Goal: Information Seeking & Learning: Learn about a topic

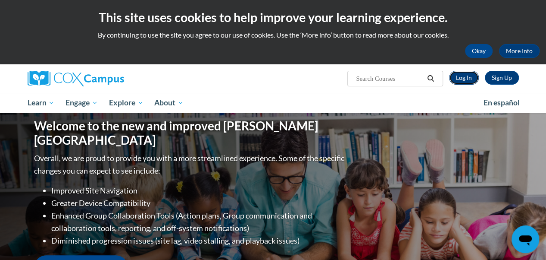
click at [464, 77] on link "Log In" at bounding box center [464, 78] width 30 height 14
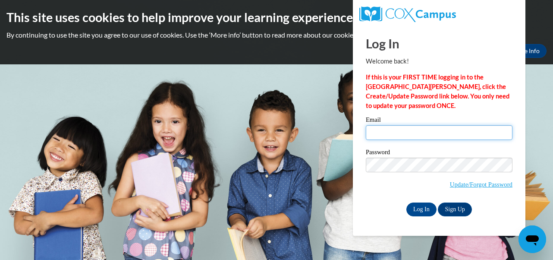
type input "steele.terrance.j@muscogee.k12.ga.us"
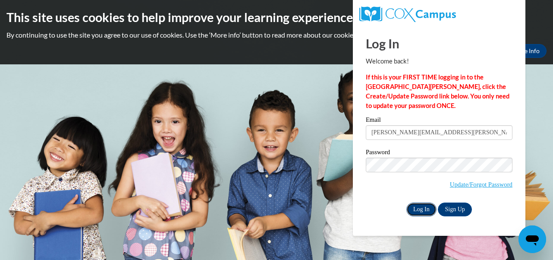
click at [416, 213] on input "Log In" at bounding box center [421, 209] width 30 height 14
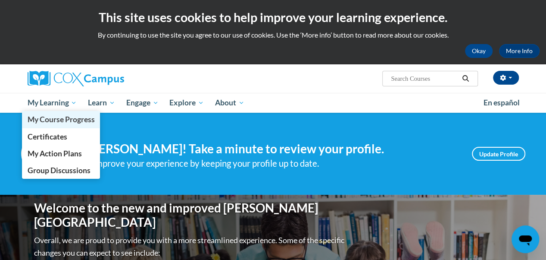
click at [73, 112] on link "My Course Progress" at bounding box center [61, 119] width 78 height 17
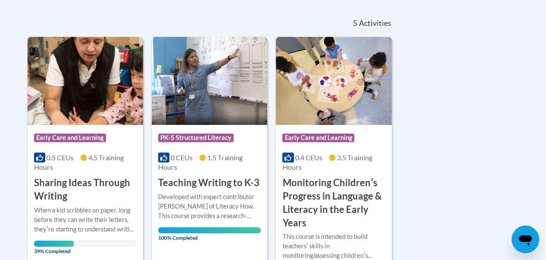
scroll to position [226, 0]
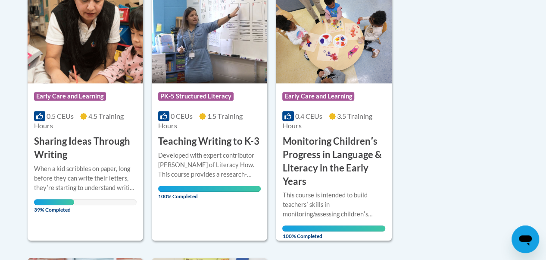
click at [92, 180] on div "When a kid scribbles on paper, long before they can write their letters, theyʹr…" at bounding box center [85, 178] width 103 height 28
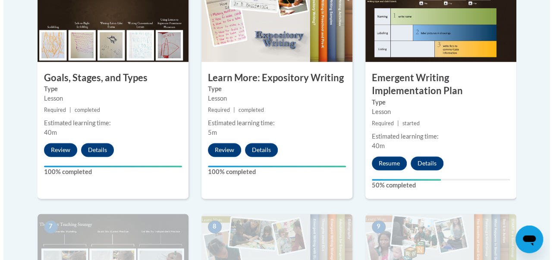
scroll to position [550, 0]
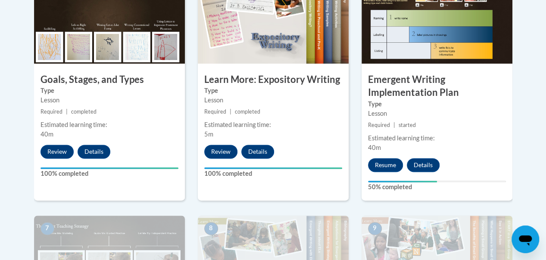
drag, startPoint x: 365, startPoint y: 126, endPoint x: 354, endPoint y: 120, distance: 12.2
click at [354, 120] on div "5 Learn More: Expository Writing Type Lesson Required | completed Estimated lea…" at bounding box center [273, 96] width 164 height 238
click at [386, 164] on button "Resume" at bounding box center [385, 165] width 35 height 14
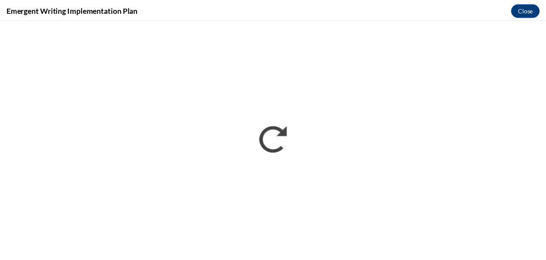
scroll to position [0, 0]
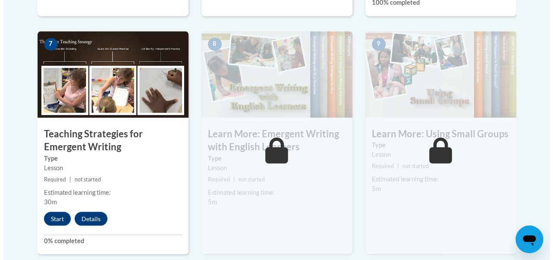
scroll to position [739, 0]
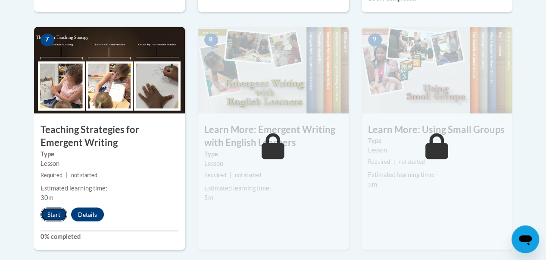
click at [57, 219] on button "Start" at bounding box center [54, 214] width 27 height 14
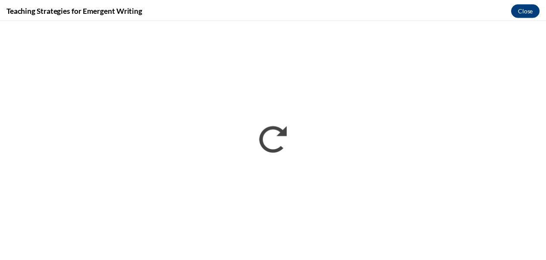
scroll to position [0, 0]
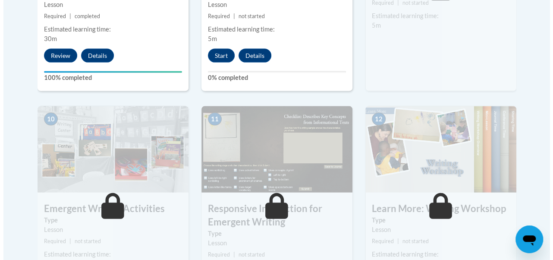
scroll to position [897, 0]
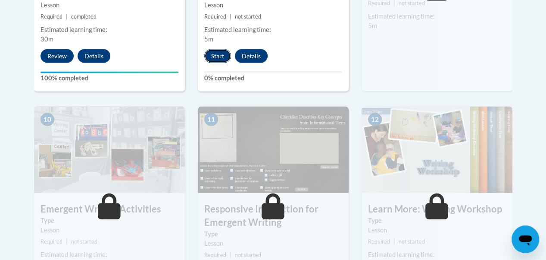
click at [219, 59] on button "Start" at bounding box center [217, 56] width 27 height 14
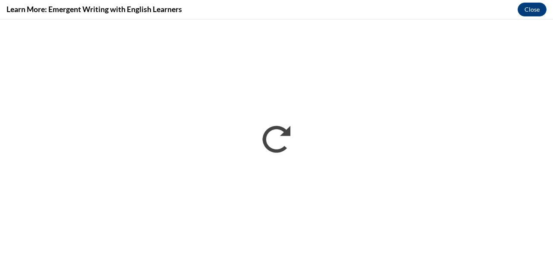
scroll to position [0, 0]
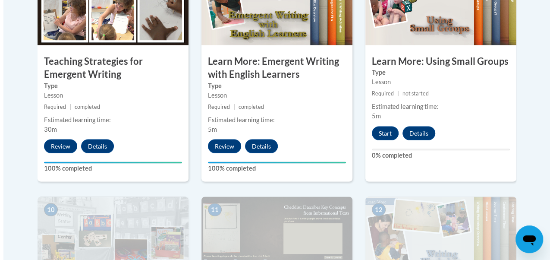
scroll to position [829, 0]
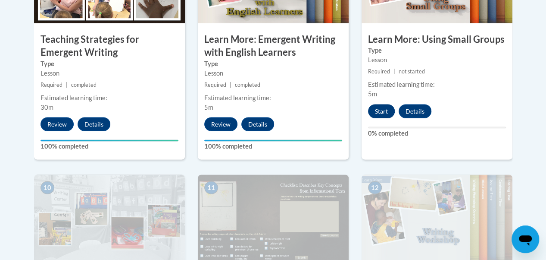
click at [378, 110] on button "Start" at bounding box center [381, 111] width 27 height 14
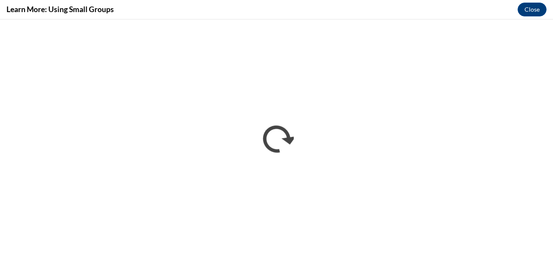
scroll to position [0, 0]
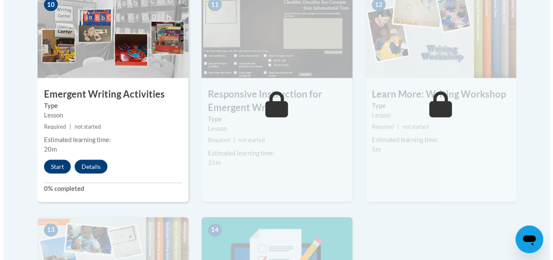
scroll to position [1002, 0]
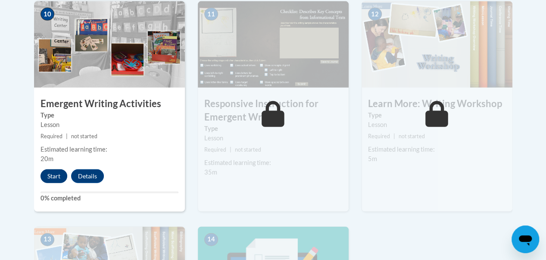
click at [55, 178] on button "Start" at bounding box center [54, 176] width 27 height 14
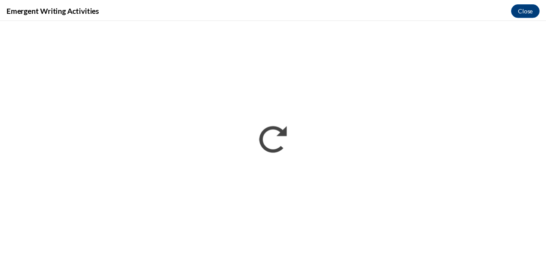
scroll to position [0, 0]
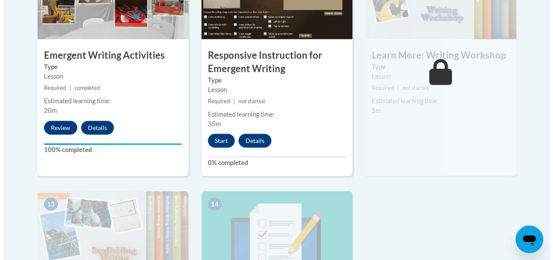
scroll to position [1051, 0]
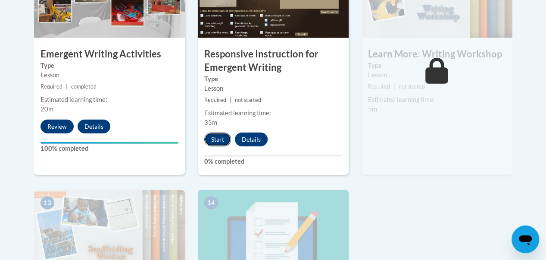
click at [218, 139] on button "Start" at bounding box center [217, 139] width 27 height 14
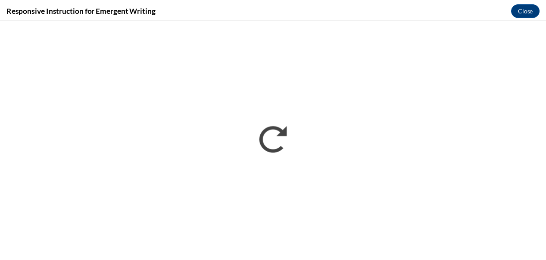
scroll to position [0, 0]
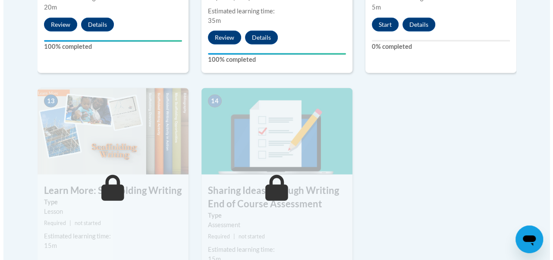
scroll to position [1150, 0]
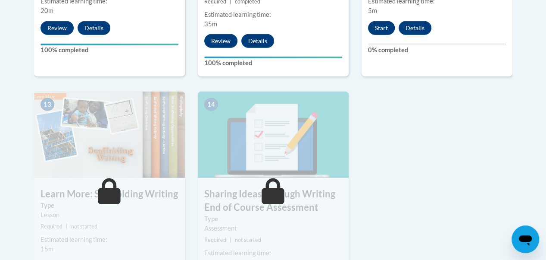
click at [368, 28] on button "Start" at bounding box center [381, 28] width 27 height 14
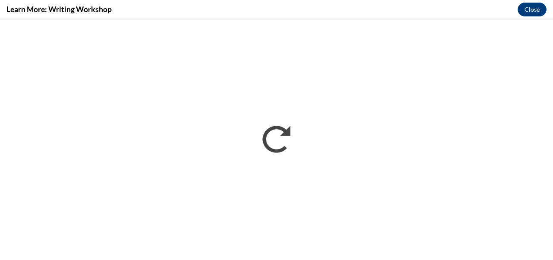
scroll to position [0, 0]
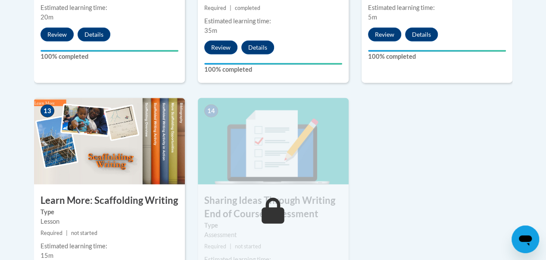
scroll to position [1137, 0]
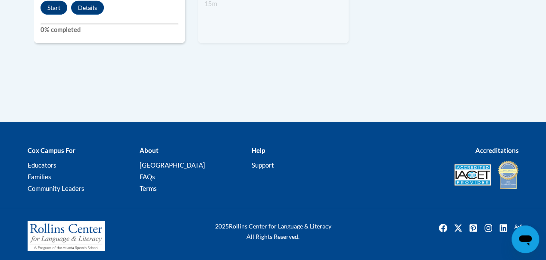
scroll to position [1410, 0]
